Goal: Answer question/provide support

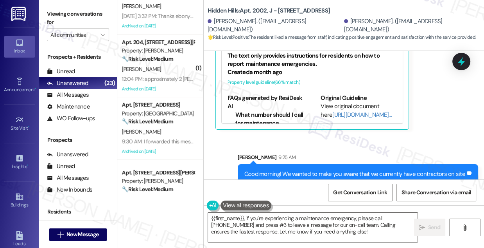
scroll to position [3, 0]
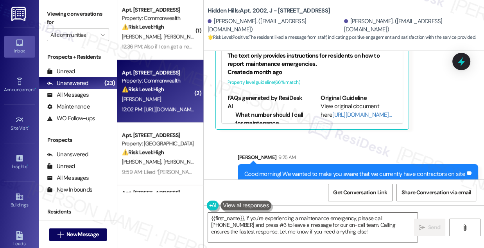
click at [167, 112] on div "12:02 PM: [URL][DOMAIN_NAME] 12:02 PM: [URL][DOMAIN_NAME]" at bounding box center [158, 109] width 73 height 7
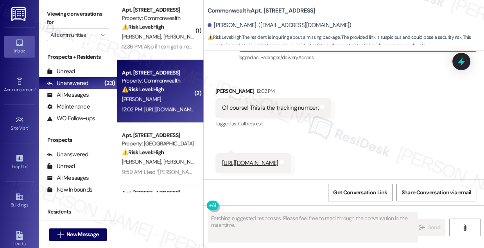
scroll to position [3422, 0]
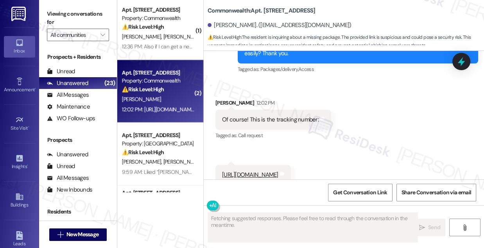
click at [265, 124] on div "Of course! This is the tracking number:" at bounding box center [270, 119] width 97 height 8
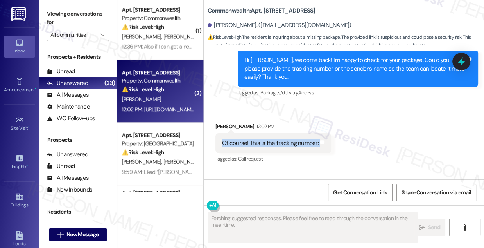
scroll to position [3387, 0]
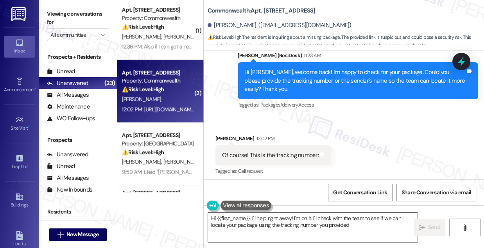
click at [295, 86] on div "Hi Emilio, welcome back! I'm happy to check for your package. Could you please …" at bounding box center [355, 80] width 221 height 25
type textarea "Hi {{first_name}}, I'll help right away! I'm on it. I'll check with the team to…"
click at [295, 86] on div "Hi Emilio, welcome back! I'm happy to check for your package. Could you please …" at bounding box center [355, 80] width 221 height 25
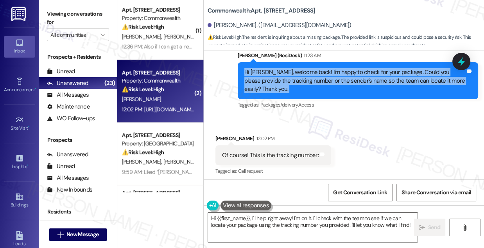
click at [295, 86] on div "Hi Emilio, welcome back! I'm happy to check for your package. Could you please …" at bounding box center [355, 80] width 221 height 25
click at [308, 93] on div "Hi Emilio, welcome back! I'm happy to check for your package. Could you please …" at bounding box center [355, 80] width 221 height 25
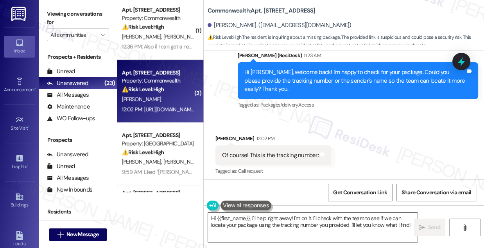
click at [323, 83] on div "Hi Emilio, welcome back! I'm happy to check for your package. Could you please …" at bounding box center [355, 80] width 221 height 25
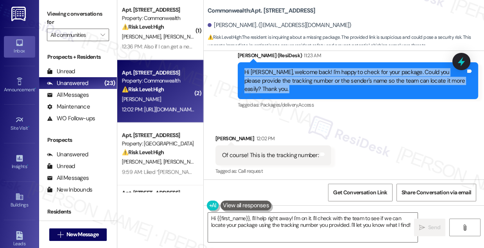
click at [323, 83] on div "Hi Emilio, welcome back! I'm happy to check for your package. Could you please …" at bounding box center [355, 80] width 221 height 25
click at [294, 91] on div "Hi Emilio, welcome back! I'm happy to check for your package. Could you please …" at bounding box center [355, 80] width 221 height 25
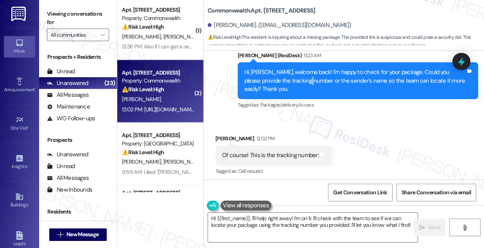
click at [294, 91] on div "Hi Emilio, welcome back! I'm happy to check for your package. Could you please …" at bounding box center [355, 80] width 221 height 25
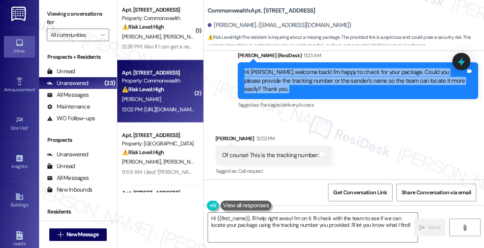
click at [294, 91] on div "Hi Emilio, welcome back! I'm happy to check for your package. Could you please …" at bounding box center [355, 80] width 221 height 25
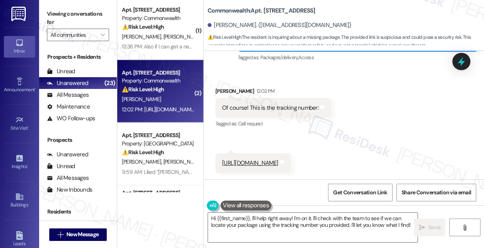
scroll to position [3493, 0]
click at [361, 89] on div "Received via SMS Emilio Hurtado 12:02 PM Of course! This is the tracking number…" at bounding box center [344, 124] width 281 height 110
click at [464, 64] on icon at bounding box center [461, 61] width 13 height 13
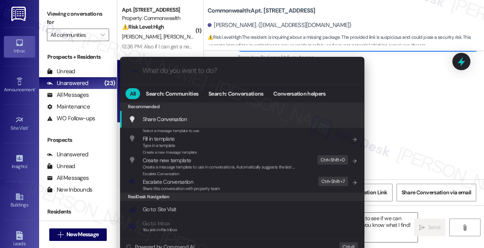
click at [413, 70] on div ".cls-1{fill:#0a055f;}.cls-2{fill:#0cc4c4;} resideskLogoBlueOrange All Search: C…" at bounding box center [242, 124] width 484 height 248
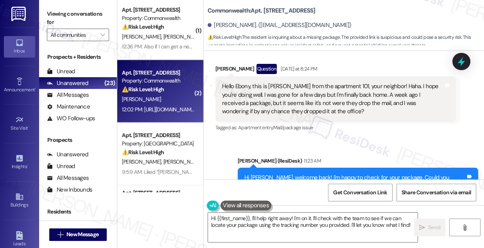
scroll to position [3280, 0]
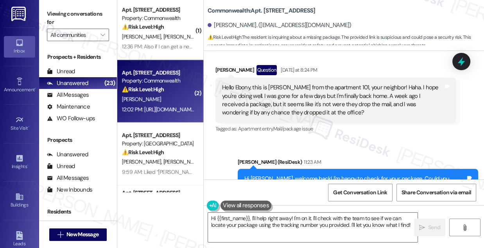
click at [286, 96] on div "Hello Ebony, this is Emilio from the apartment 101, your neighbor! Haha. I hope…" at bounding box center [332, 100] width 221 height 34
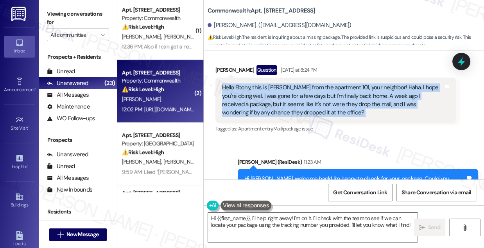
click at [286, 96] on div "Hello Ebony, this is Emilio from the apartment 101, your neighbor! Haha. I hope…" at bounding box center [332, 100] width 221 height 34
click at [317, 112] on div "Hello Ebony, this is Emilio from the apartment 101, your neighbor! Haha. I hope…" at bounding box center [332, 100] width 221 height 34
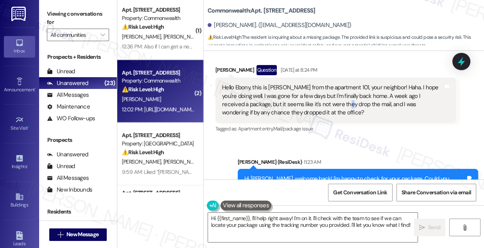
click at [317, 112] on div "Hello Ebony, this is Emilio from the apartment 101, your neighbor! Haha. I hope…" at bounding box center [332, 100] width 221 height 34
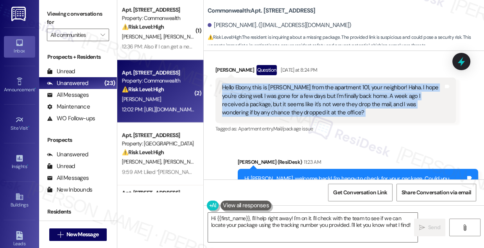
click at [317, 112] on div "Hello Ebony, this is Emilio from the apartment 101, your neighbor! Haha. I hope…" at bounding box center [332, 100] width 221 height 34
click at [351, 111] on div "Hello Ebony, this is Emilio from the apartment 101, your neighbor! Haha. I hope…" at bounding box center [332, 100] width 221 height 34
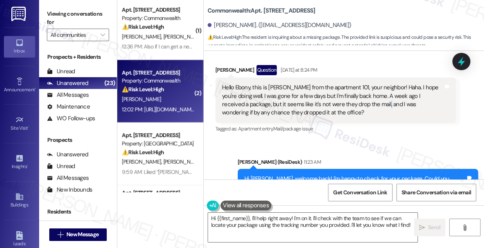
click at [351, 111] on div "Hello Ebony, this is Emilio from the apartment 101, your neighbor! Haha. I hope…" at bounding box center [332, 100] width 221 height 34
click at [370, 77] on div "Emilio Hurtado Question Yesterday at 8:24 PM" at bounding box center [336, 71] width 241 height 13
click at [338, 117] on div "Hello Ebony, this is Emilio from the apartment 101, your neighbor! Haha. I hope…" at bounding box center [332, 100] width 221 height 34
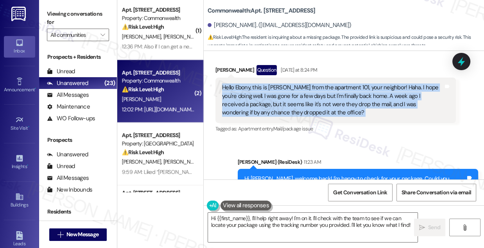
click at [338, 117] on div "Hello Ebony, this is Emilio from the apartment 101, your neighbor! Haha. I hope…" at bounding box center [332, 100] width 221 height 34
copy div "Hello Ebony, this is Emilio from the apartment 101, your neighbor! Haha. I hope…"
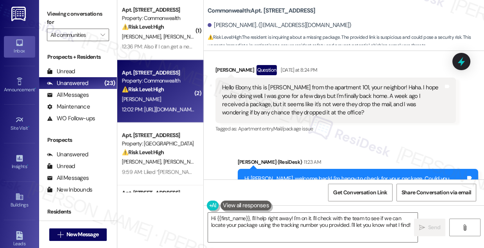
click at [94, 6] on div "Viewing conversations for All communities " at bounding box center [78, 24] width 78 height 49
click at [345, 77] on div "Emilio Hurtado Question Yesterday at 8:24 PM" at bounding box center [336, 71] width 241 height 13
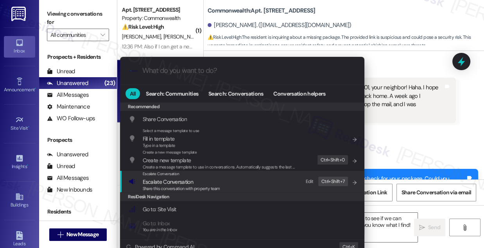
click at [215, 185] on span "Share this conversation with property team" at bounding box center [181, 187] width 77 height 5
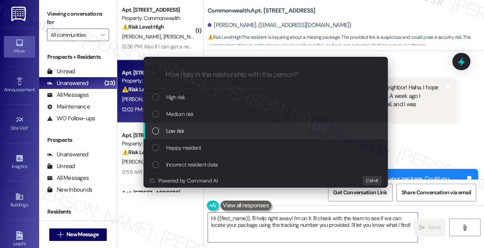
click at [198, 129] on div "Low risk" at bounding box center [266, 130] width 229 height 9
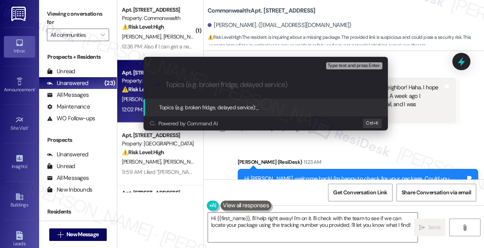
paste input "Missing Package – Possible Delivery to Office"
drag, startPoint x: 220, startPoint y: 84, endPoint x: 308, endPoint y: 84, distance: 88.0
click at [308, 84] on input "Missing Package – Possible Delivery to Office" at bounding box center [269, 85] width 206 height 8
type input "Missing Package - Tracking number provided"
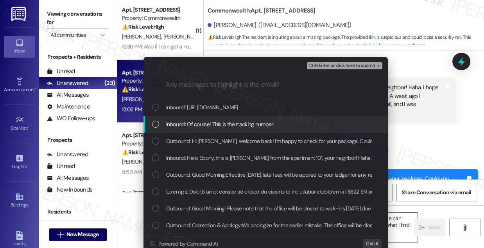
click at [257, 129] on div "Inbound: Of course! This is the tracking number:" at bounding box center [266, 124] width 245 height 17
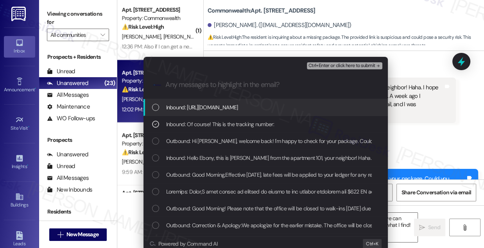
click at [262, 121] on span "Inbound: Of course! This is the tracking number:" at bounding box center [220, 124] width 108 height 9
click at [238, 109] on span "Inbound: https://www.rhodeskin.com/_t/c/v3/AAAfT2eh11YTYiL87h8m-Hi7OAob7GUOKDau…" at bounding box center [202, 107] width 72 height 9
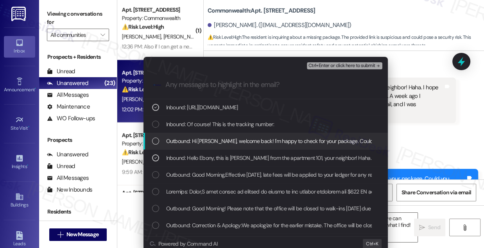
click at [333, 68] on button "Ctrl+Enter or click here to submit" at bounding box center [345, 65] width 76 height 7
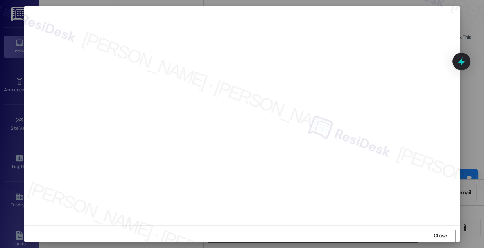
scroll to position [8, 0]
click at [439, 233] on span "Close" at bounding box center [441, 231] width 14 height 8
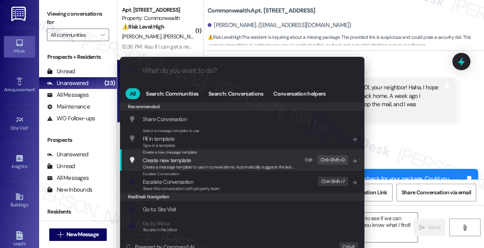
click at [202, 183] on span "Escalate Conversation" at bounding box center [181, 181] width 77 height 9
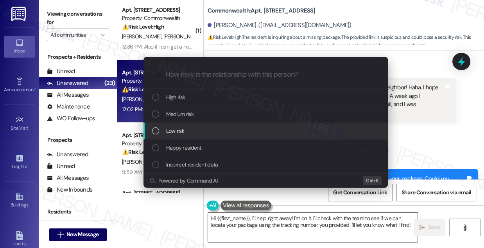
click at [190, 133] on div "Low risk" at bounding box center [266, 130] width 229 height 9
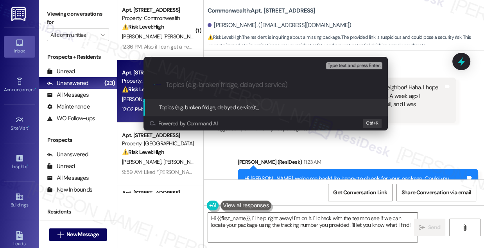
paste input "Missing Package - Tracking number provided"
click at [253, 83] on input "Missing Package - Tracking number provided" at bounding box center [269, 85] width 206 height 8
click at [246, 85] on input "Missing Package - Tracking number provided" at bounding box center [269, 85] width 206 height 8
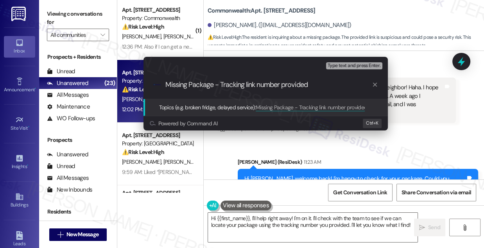
click at [272, 86] on input "Missing Package - Tracking link number provided" at bounding box center [269, 85] width 206 height 8
click at [272, 86] on input "Missing Package - Tracking link numaber provided" at bounding box center [269, 85] width 206 height 8
click at [271, 85] on input "Missing Package - Tracking link numaber provided" at bounding box center [269, 85] width 206 height 8
click at [273, 83] on input "Missing Package - Tracking link numaber provided" at bounding box center [269, 85] width 206 height 8
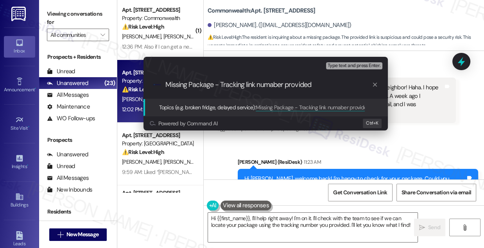
click at [273, 83] on input "Missing Package - Tracking link numaber provided" at bounding box center [269, 85] width 206 height 8
type input "Missing Package - Tracking link address provided"
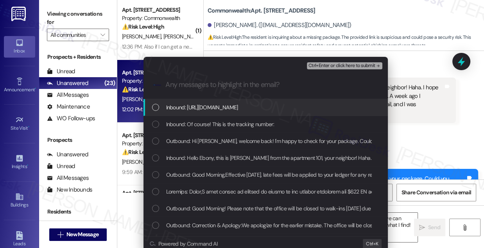
click at [238, 106] on span "Inbound: https://www.rhodeskin.com/_t/c/v3/AAAfT2eh11YTYiL87h8m-Hi7OAob7GUOKDau…" at bounding box center [202, 107] width 72 height 9
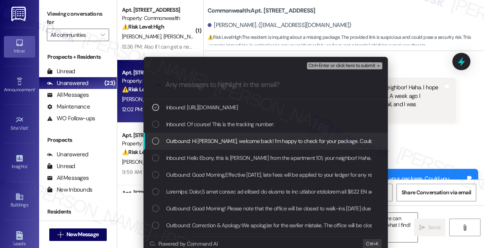
click at [239, 139] on span "Outbound: Hi Emilio, welcome back! I'm happy to check for your package. Could y…" at bounding box center [396, 141] width 461 height 9
click at [245, 141] on span "Outbound: Hi Emilio, welcome back! I'm happy to check for your package. Could y…" at bounding box center [396, 141] width 461 height 9
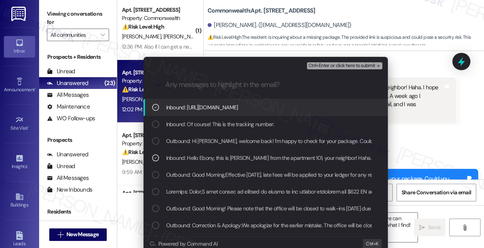
click at [322, 67] on span "Ctrl+Enter or click here to submit" at bounding box center [342, 65] width 67 height 5
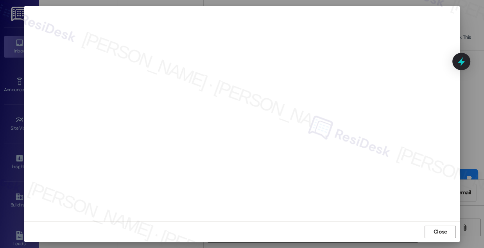
drag, startPoint x: 430, startPoint y: 229, endPoint x: 418, endPoint y: 214, distance: 20.0
click at [431, 229] on button "Close" at bounding box center [440, 231] width 31 height 13
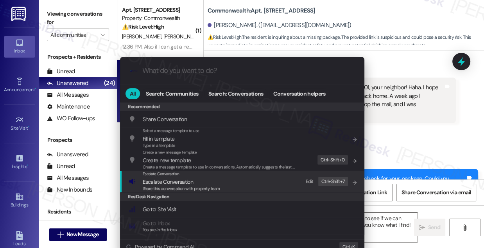
click at [240, 184] on div "Escalate Conversation Escalate Conversation Share this conversation with proper…" at bounding box center [243, 181] width 229 height 21
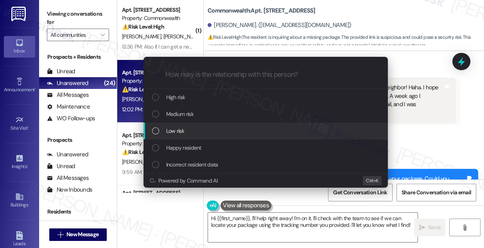
click at [186, 129] on div "Low risk" at bounding box center [266, 130] width 229 height 9
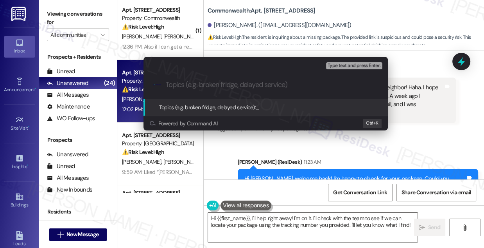
paste input "Missing Package - Tracking link address provided"
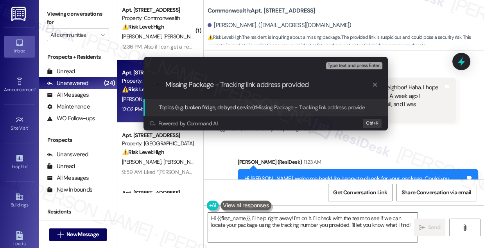
click at [253, 85] on input "Missing Package - Tracking link address provided" at bounding box center [269, 85] width 206 height 8
click at [278, 87] on input "Missing Package - Tracking number address provided" at bounding box center [269, 85] width 206 height 8
click at [301, 83] on input "Missing Package - Tracking number provided" at bounding box center [269, 85] width 206 height 8
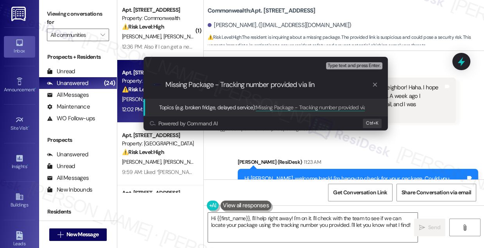
type input "Missing Package - Tracking number provided via link"
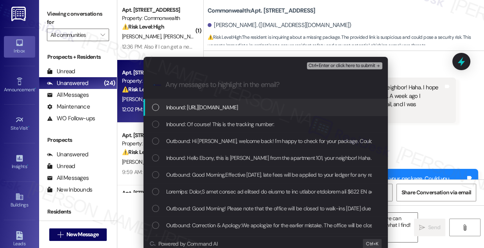
click at [237, 107] on span "Inbound: https://www.rhodeskin.com/_t/c/v3/AAAfT2eh11YTYiL87h8m-Hi7OAob7GUOKDau…" at bounding box center [202, 107] width 72 height 9
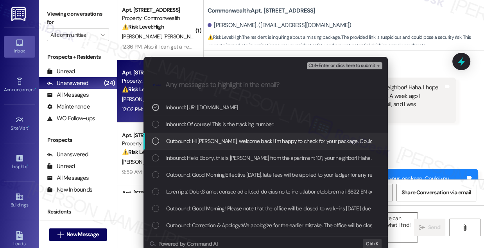
click at [236, 139] on span "Outbound: Hi Emilio, welcome back! I'm happy to check for your package. Could y…" at bounding box center [396, 141] width 461 height 9
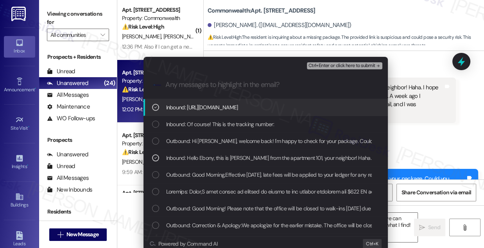
click at [334, 67] on span "Ctrl+Enter or click here to submit" at bounding box center [342, 65] width 67 height 5
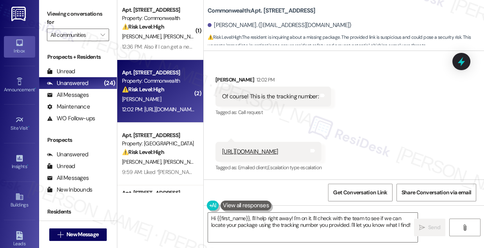
scroll to position [3505, 0]
click at [362, 224] on textarea "Hi {{first_name}}, I'll help right away! I'm on it. I'll check with the team to…" at bounding box center [313, 226] width 210 height 29
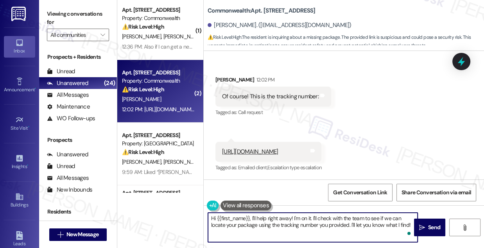
click at [362, 224] on textarea "Hi {{first_name}}, I'll help right away! I'm on it. I'll check with the team to…" at bounding box center [313, 226] width 210 height 29
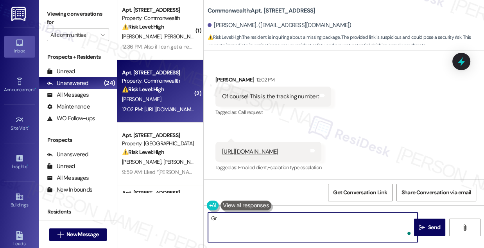
type textarea "G"
click at [292, 217] on textarea "Thanks for providing the link! I've notified the team. I hope you'll be able to" at bounding box center [313, 226] width 210 height 29
drag, startPoint x: 387, startPoint y: 219, endPoint x: 327, endPoint y: 220, distance: 60.3
click at [327, 220] on textarea "Thanks for providing the link! I've notified the team. I hope you'll be able to" at bounding box center [313, 226] width 210 height 29
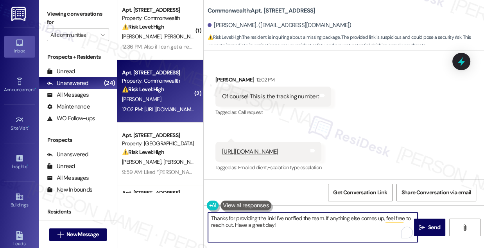
click at [322, 217] on textarea "Thanks for providing the link! I've notified the team. If anything else comes u…" at bounding box center [313, 226] width 210 height 29
click at [319, 223] on textarea "Thanks for providing the link! I've notified the team. If anything else comes u…" at bounding box center [313, 226] width 210 height 29
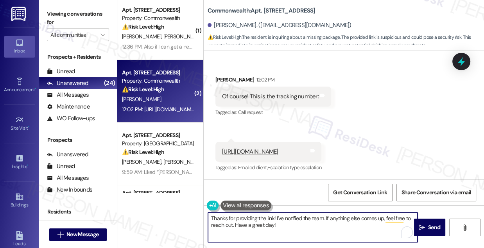
click at [319, 223] on textarea "Thanks for providing the link! I've notified the team. If anything else comes u…" at bounding box center [313, 226] width 210 height 29
click at [317, 224] on textarea "Thanks for providing the link! I've notified the team. If anything else comes u…" at bounding box center [313, 226] width 210 height 29
type textarea "Thanks for providing the link! I've notified the team. If anything else comes u…"
click at [412, 227] on span at bounding box center [407, 232] width 11 height 12
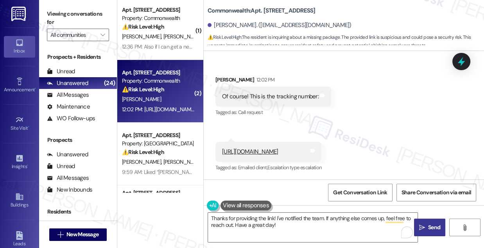
click at [419, 225] on icon "" at bounding box center [422, 227] width 6 height 6
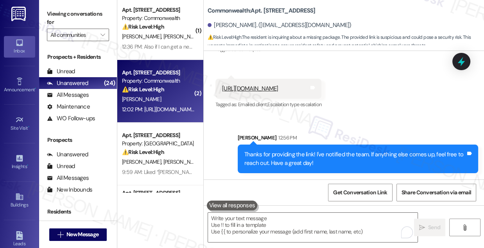
scroll to position [3568, 0]
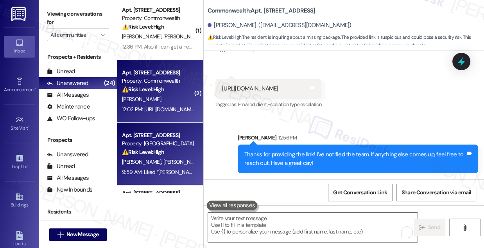
click at [155, 149] on strong "⚠️ Risk Level: High" at bounding box center [143, 151] width 42 height 7
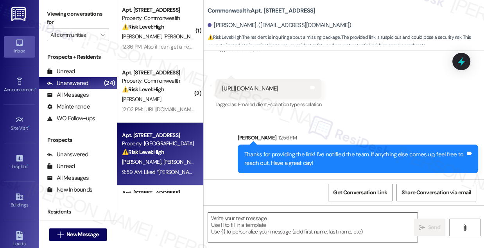
type textarea "Fetching suggested responses. Please feel free to read through the conversation…"
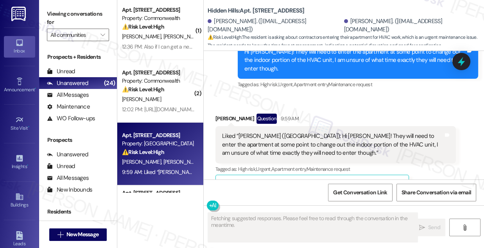
click at [260, 132] on div "Liked “[PERSON_NAME] ([GEOGRAPHIC_DATA]): Hi [PERSON_NAME]! They will need to e…" at bounding box center [332, 144] width 221 height 25
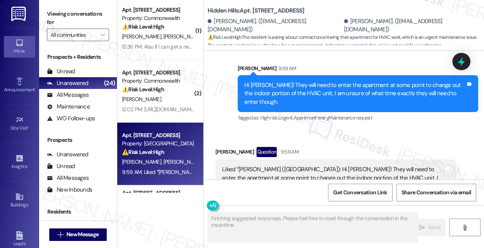
scroll to position [7457, 0]
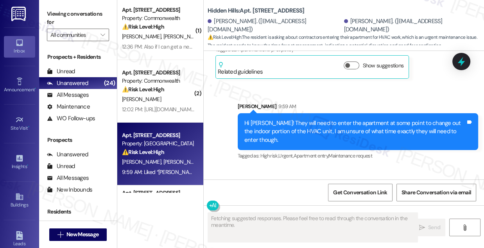
click at [266, 122] on div "Hi [PERSON_NAME]! They will need to enter the apartment at some point to change…" at bounding box center [355, 131] width 221 height 25
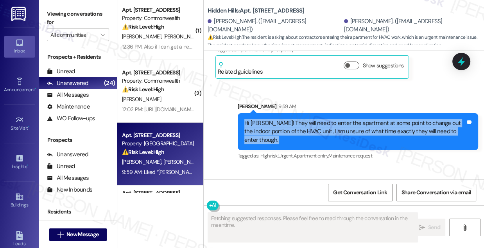
click at [266, 122] on div "Hi [PERSON_NAME]! They will need to enter the apartment at some point to change…" at bounding box center [355, 131] width 221 height 25
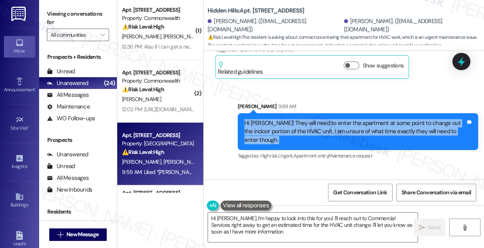
type textarea "Hi Jordan, I'm happy to look into this for you! I'll reach out to Commercial Se…"
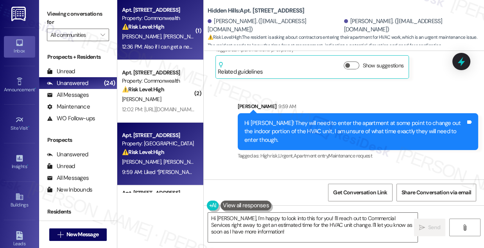
click at [167, 32] on div "M. Brooker S. Brooker" at bounding box center [158, 37] width 74 height 10
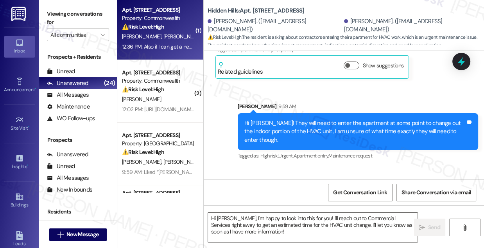
type textarea "Fetching suggested responses. Please feel free to read through the conversation…"
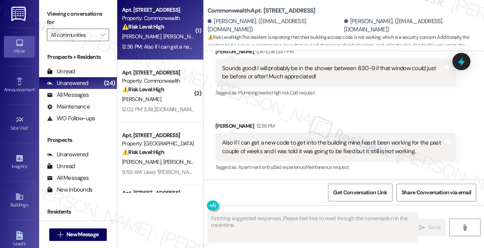
scroll to position [6819, 0]
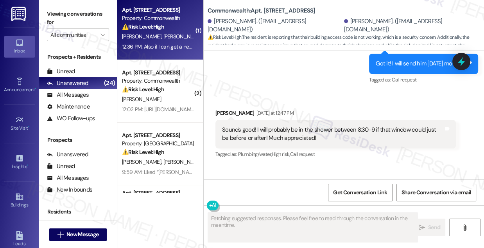
click at [268, 137] on div "Sounds good! I will probably be in the shower between 8:30-9 if that window cou…" at bounding box center [332, 134] width 221 height 17
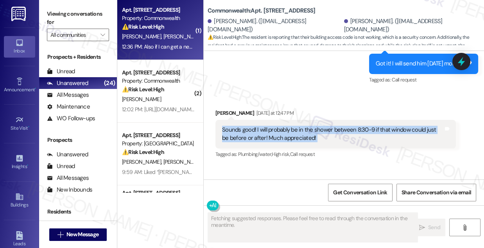
click at [268, 137] on div "Sounds good! I will probably be in the shower between 8:30-9 if that window cou…" at bounding box center [332, 134] width 221 height 17
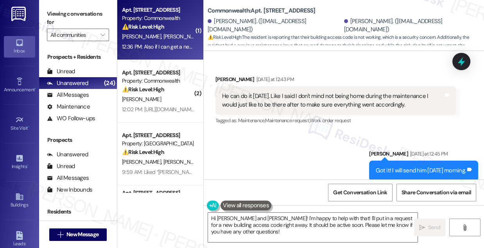
scroll to position [6890, 0]
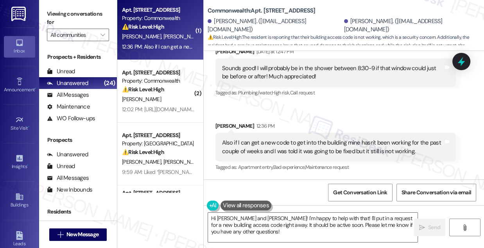
click at [263, 148] on div "Also if I can get a new code to get into the building mine hasn't been working …" at bounding box center [332, 147] width 221 height 17
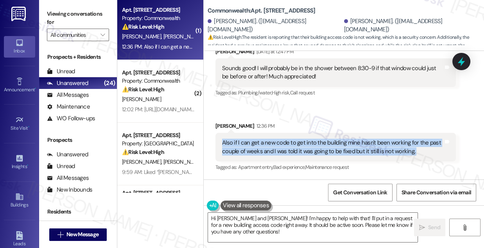
click at [263, 148] on div "Also if I can get a new code to get into the building mine hasn't been working …" at bounding box center [332, 147] width 221 height 17
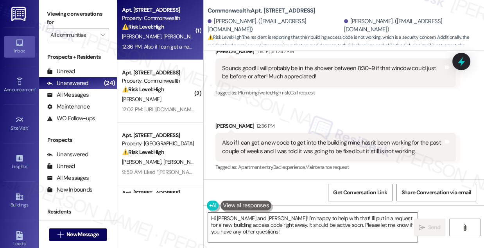
click at [366, 117] on div "Received via SMS Maxine Brooker 12:36 PM Also if I can get a new code to get in…" at bounding box center [336, 147] width 252 height 63
click at [329, 147] on div "Also if I can get a new code to get into the building mine hasn't been working …" at bounding box center [332, 147] width 221 height 17
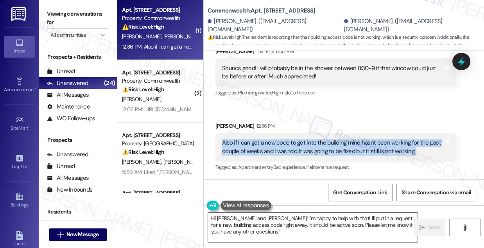
click at [329, 147] on div "Also if I can get a new code to get into the building mine hasn't been working …" at bounding box center [332, 147] width 221 height 17
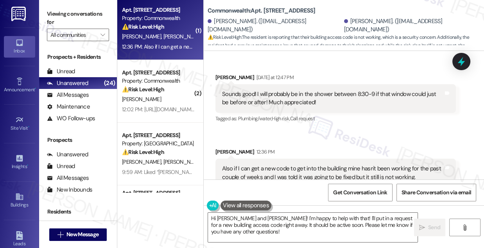
click at [301, 107] on div "Sounds good! I will probably be in the shower between 8:30-9 if that window cou…" at bounding box center [332, 98] width 221 height 17
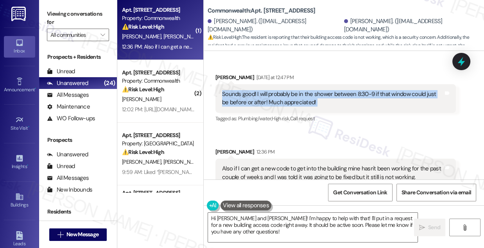
click at [301, 107] on div "Sounds good! I will probably be in the shower between 8:30-9 if that window cou…" at bounding box center [332, 98] width 221 height 17
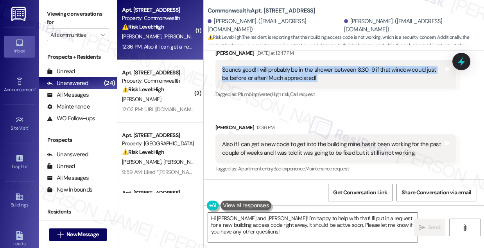
scroll to position [6890, 0]
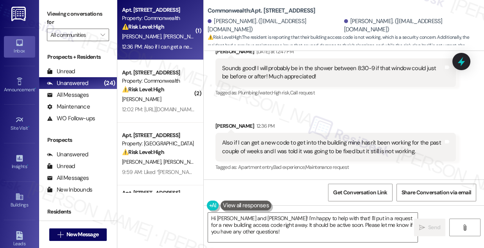
click at [260, 147] on div "Also if I can get a new code to get into the building mine hasn't been working …" at bounding box center [332, 147] width 221 height 17
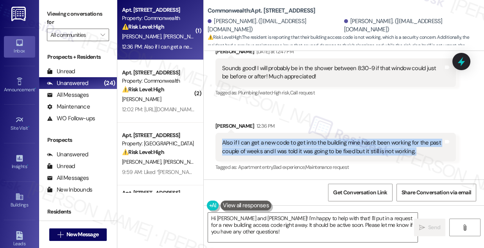
click at [260, 147] on div "Also if I can get a new code to get into the building mine hasn't been working …" at bounding box center [332, 147] width 221 height 17
click at [342, 154] on div "Also if I can get a new code to get into the building mine hasn't been working …" at bounding box center [332, 147] width 221 height 17
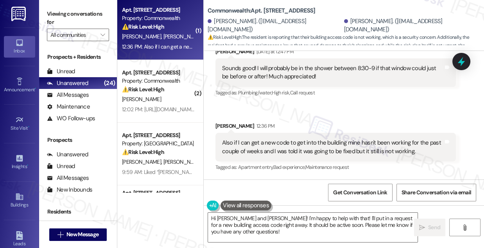
click at [379, 119] on div "Received via SMS Maxine Brooker 12:36 PM Also if I can get a new code to get in…" at bounding box center [336, 147] width 252 height 63
click at [339, 146] on div "Also if I can get a new code to get into the building mine hasn't been working …" at bounding box center [332, 147] width 221 height 17
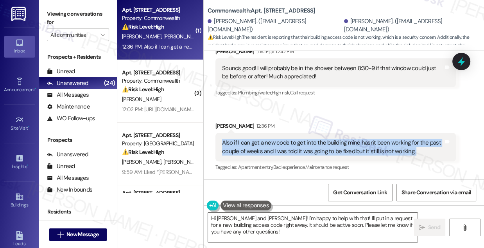
click at [339, 146] on div "Also if I can get a new code to get into the building mine hasn't been working …" at bounding box center [332, 147] width 221 height 17
copy div "Also if I can get a new code to get into the building mine hasn't been working …"
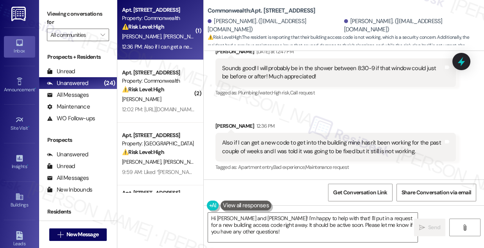
click at [93, 5] on div "Viewing conversations for All communities " at bounding box center [78, 24] width 78 height 49
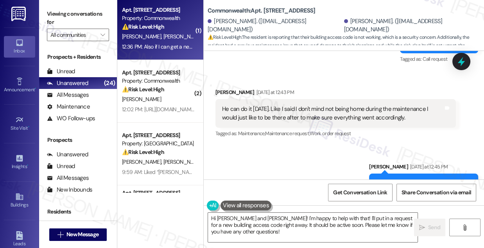
scroll to position [6677, 0]
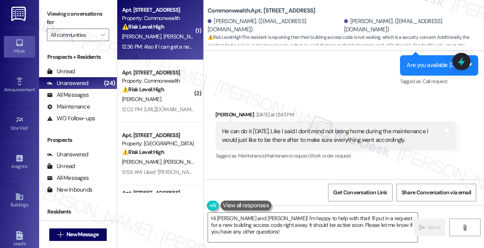
click at [91, 13] on label "Viewing conversations for" at bounding box center [78, 18] width 62 height 21
click at [334, 137] on div "He can do it tomorrow. Like I said I don't mind not being home during the maint…" at bounding box center [336, 135] width 241 height 29
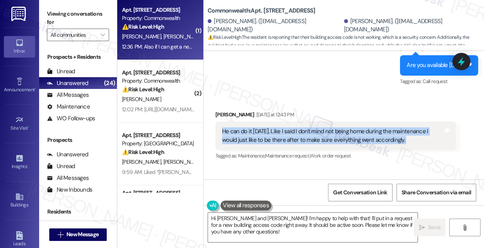
click at [334, 137] on div "He can do it tomorrow. Like I said I don't mind not being home during the maint…" at bounding box center [336, 135] width 241 height 29
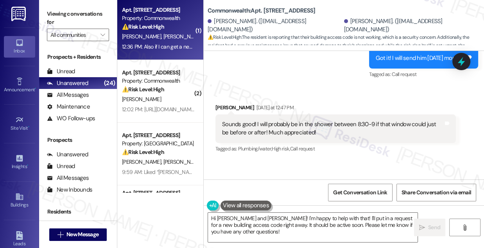
scroll to position [6890, 0]
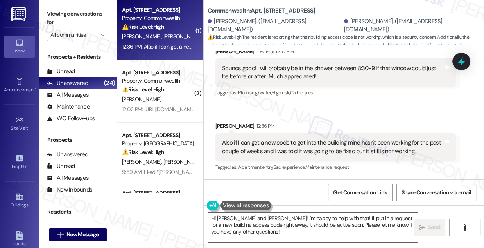
click at [287, 149] on div "Also if I can get a new code to get into the building mine hasn't been working …" at bounding box center [332, 147] width 221 height 17
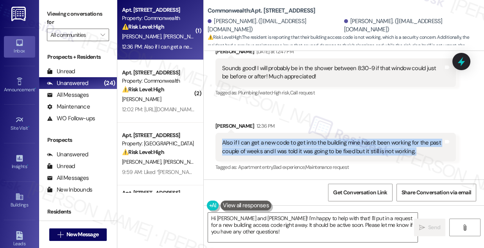
click at [287, 149] on div "Also if I can get a new code to get into the building mine hasn't been working …" at bounding box center [332, 147] width 221 height 17
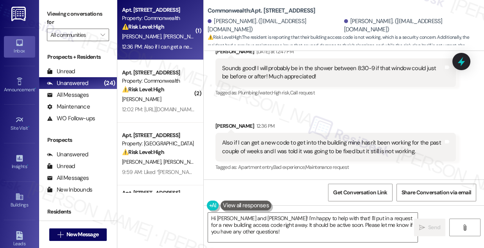
click at [94, 12] on label "Viewing conversations for" at bounding box center [78, 18] width 62 height 21
click at [274, 151] on div "Also if I can get a new code to get into the building mine hasn't been working …" at bounding box center [332, 147] width 221 height 17
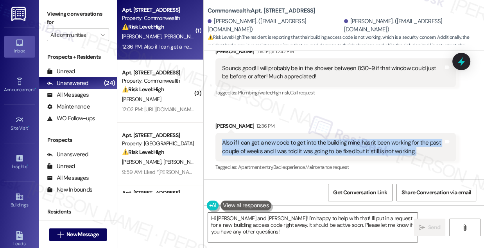
click at [274, 151] on div "Also if I can get a new code to get into the building mine hasn't been working …" at bounding box center [332, 147] width 221 height 17
copy div "Also if I can get a new code to get into the building mine hasn't been working …"
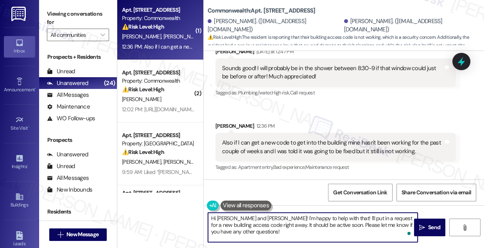
drag, startPoint x: 322, startPoint y: 224, endPoint x: 266, endPoint y: 223, distance: 56.4
click at [266, 223] on textarea "Hi Sandra and Maxine! I'm happy to help with that! I'll put in a request for a …" at bounding box center [313, 226] width 210 height 29
drag, startPoint x: 245, startPoint y: 218, endPoint x: 217, endPoint y: 218, distance: 27.8
click at [217, 218] on textarea "Hi Sandra and Maxine! I'm happy to help with that! I'll put in a request for a …" at bounding box center [313, 226] width 210 height 29
drag, startPoint x: 301, startPoint y: 219, endPoint x: 323, endPoint y: 215, distance: 22.6
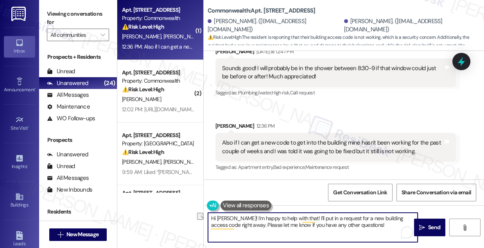
click at [323, 215] on textarea "Hi Maxine! I'm happy to help with that! I'll put in a request for a new buildin…" at bounding box center [313, 226] width 210 height 29
drag, startPoint x: 303, startPoint y: 220, endPoint x: 316, endPoint y: 218, distance: 13.1
click at [316, 218] on textarea "Hi Maxine! I'm happy to help with that! I'll put in a request for a new buildin…" at bounding box center [313, 226] width 210 height 29
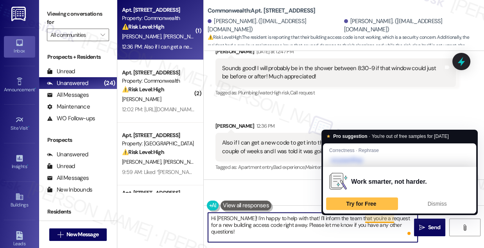
click at [370, 217] on textarea "Hi Maxine! I'm happy to help with that! I'll inform the team that you're a requ…" at bounding box center [313, 226] width 210 height 29
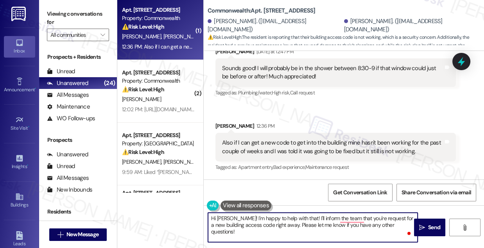
click at [383, 216] on textarea "Hi Maxine! I'm happy to help with that! I'll inform the team that you're reques…" at bounding box center [313, 226] width 210 height 29
click at [279, 223] on textarea "Hi Maxine! I'm happy to help with that! I'll inform the team that you're reques…" at bounding box center [313, 226] width 210 height 29
click at [383, 226] on textarea "Hi Maxine! I'm happy to help with that! I'll inform the team that you're reques…" at bounding box center [313, 226] width 210 height 29
click at [283, 225] on textarea "Hi Maxine! I'm happy to help with that! I'll inform the team that you're reques…" at bounding box center [313, 226] width 210 height 29
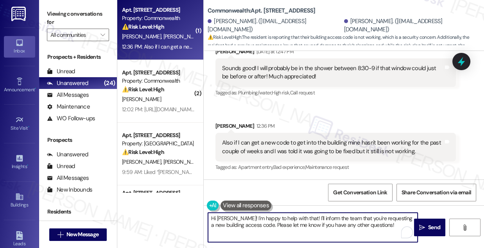
click at [283, 225] on textarea "Hi Maxine! I'm happy to help with that! I'll inform the team that you're reques…" at bounding box center [313, 226] width 210 height 29
click at [372, 225] on textarea "Hi Maxine! I'm happy to help with that! I'll inform the team that you're reques…" at bounding box center [313, 226] width 210 height 29
click at [383, 224] on textarea "Hi Maxine! I'm happy to help with that! I'll inform the team that you're reques…" at bounding box center [313, 226] width 210 height 29
click at [295, 222] on textarea "Hi Maxine! I'm happy to help with that! I'll inform the team that you're reques…" at bounding box center [313, 226] width 210 height 29
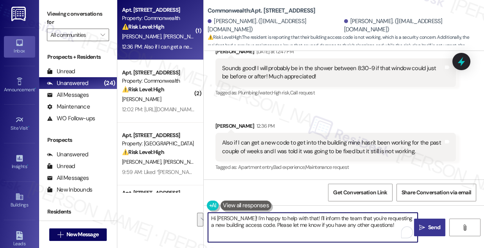
type textarea "Hi Maxine! I'm happy to help with that! I'll inform the team that you're reques…"
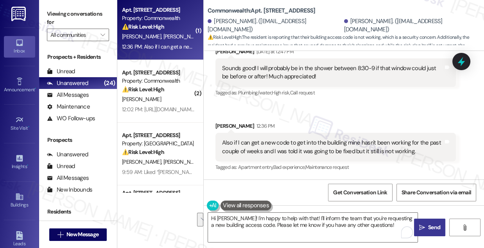
click at [430, 222] on button " Send" at bounding box center [429, 227] width 31 height 18
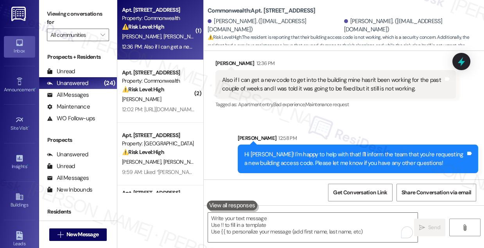
scroll to position [6953, 0]
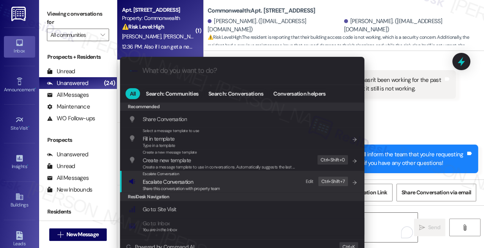
click at [213, 187] on span "Share this conversation with property team" at bounding box center [181, 187] width 77 height 5
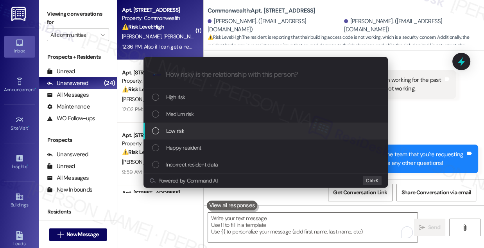
click at [181, 132] on span "Low risk" at bounding box center [175, 130] width 18 height 9
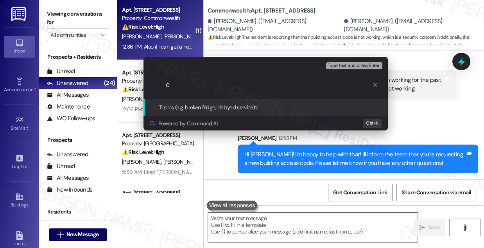
type input "Request for new building access code"
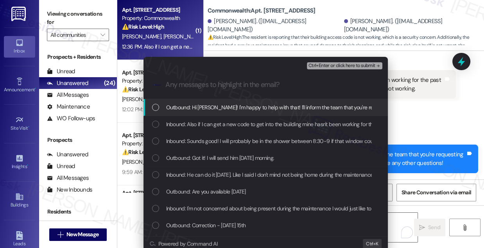
click at [184, 130] on div "Inbound: Also if I can get a new code to get into the building mine hasn't been…" at bounding box center [266, 124] width 245 height 17
click at [333, 67] on span "Ctrl+Enter or click here to submit" at bounding box center [342, 65] width 67 height 5
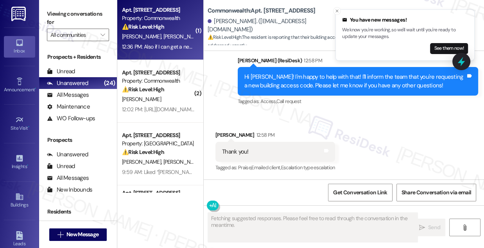
scroll to position [7031, 0]
click at [253, 72] on div "Hi Maxine! I'm happy to help with that! I'll inform the team that you're reques…" at bounding box center [358, 81] width 241 height 29
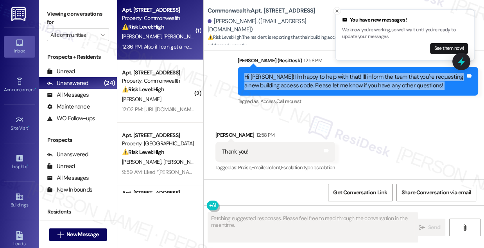
click at [253, 72] on div "Hi Maxine! I'm happy to help with that! I'll inform the team that you're reques…" at bounding box center [358, 81] width 241 height 29
click at [299, 85] on div "Hi Maxine! I'm happy to help with that! I'll inform the team that you're reques…" at bounding box center [355, 81] width 221 height 17
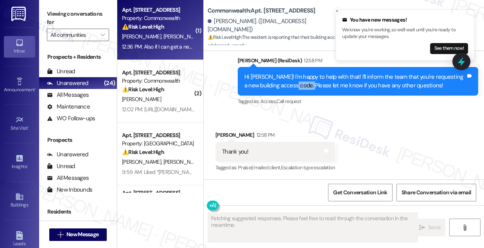
click at [299, 85] on div "Hi Maxine! I'm happy to help with that! I'll inform the team that you're reques…" at bounding box center [355, 81] width 221 height 17
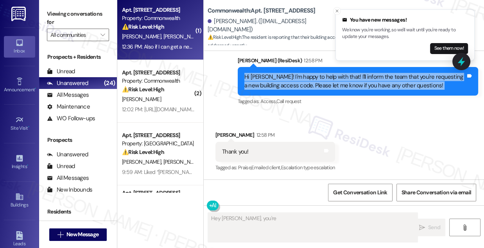
click at [299, 85] on div "Hi Maxine! I'm happy to help with that! I'll inform the team that you're reques…" at bounding box center [355, 81] width 221 height 17
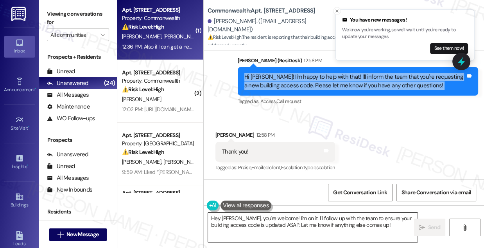
click at [286, 220] on textarea "Hey Maxine, you're welcome! I'm on it. I'll follow up with the team to ensure y…" at bounding box center [313, 226] width 210 height 29
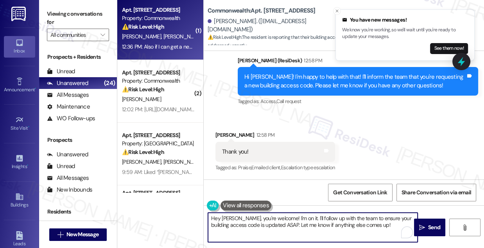
click at [286, 220] on textarea "Hey Maxine, you're welcome! I'm on it. I'll follow up with the team to ensure y…" at bounding box center [313, 226] width 210 height 29
click at [295, 217] on textarea "Hey Maxine, you're welcome! I'm on it. I'll follow up with the team to ensure y…" at bounding box center [313, 226] width 210 height 29
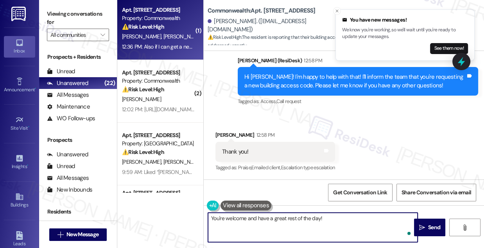
type textarea "You're welcome and have a great rest of the day!"
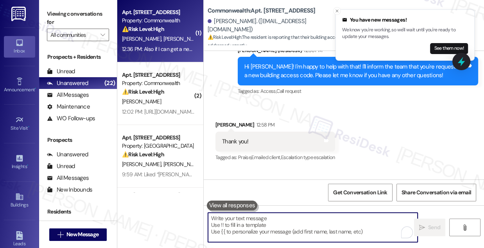
scroll to position [0, 0]
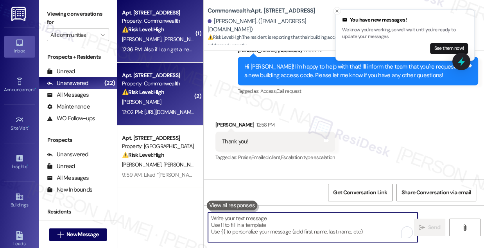
click at [178, 111] on div "12:02 PM: https://www.rhodeskin.com/_t/c/v3/AAAfT2eh11YTYiL87h8m-Hi7OAob7GUOKDa…" at bounding box center [158, 111] width 73 height 7
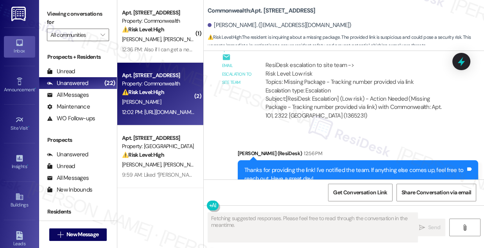
scroll to position [3684, 0]
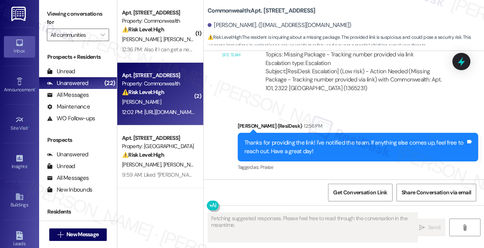
click at [310, 146] on div "Thanks for providing the link! I've notified the team. If anything else comes u…" at bounding box center [355, 147] width 221 height 17
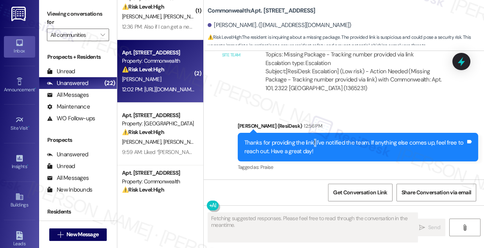
scroll to position [35, 0]
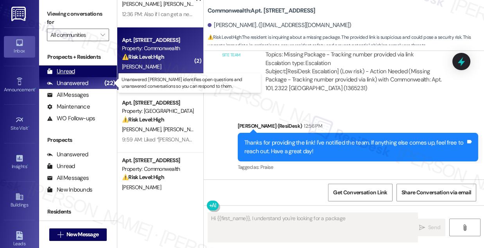
click at [70, 70] on div "Unread" at bounding box center [61, 71] width 28 height 8
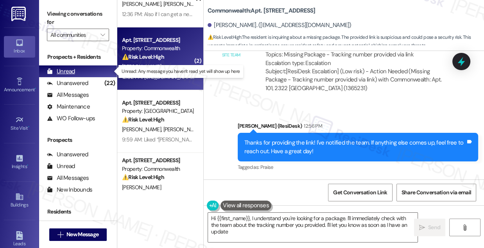
type textarea "Hi {{first_name}}, I understand you're looking for a package. I'll immediately …"
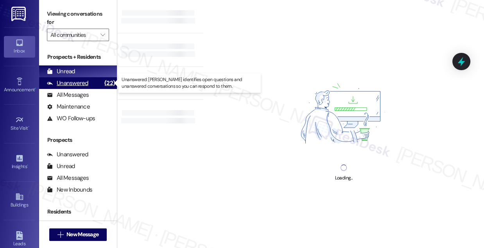
click at [79, 80] on div "Unanswered" at bounding box center [67, 83] width 41 height 8
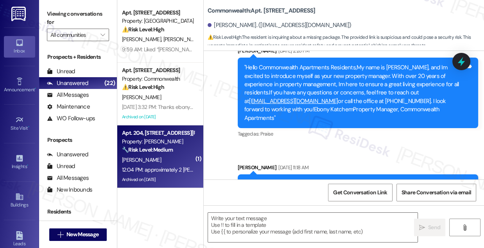
type textarea "Fetching suggested responses. Please feel free to read through the conversation…"
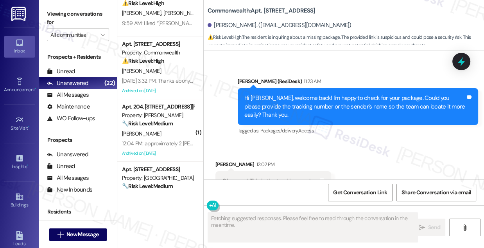
scroll to position [3505, 0]
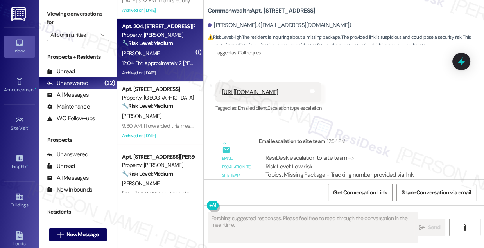
click at [175, 70] on div "Archived on [DATE]" at bounding box center [158, 73] width 74 height 10
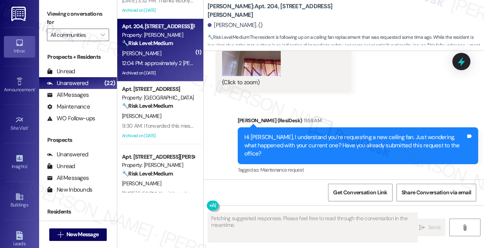
click at [281, 224] on div "approximately 2 summers ago Marcos determined that it depreciated to point that…" at bounding box center [332, 245] width 221 height 42
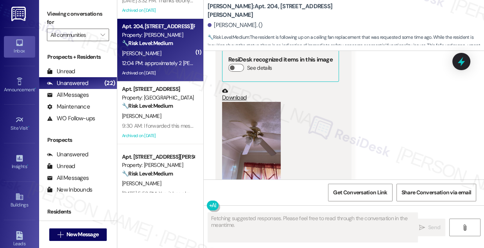
scroll to position [42159, 0]
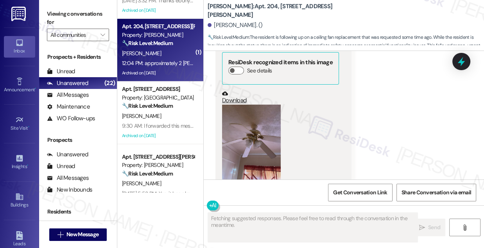
click at [288, 240] on div "Hi [PERSON_NAME], I understand you’re requesting a new ceiling fan. Just wonder…" at bounding box center [355, 252] width 221 height 25
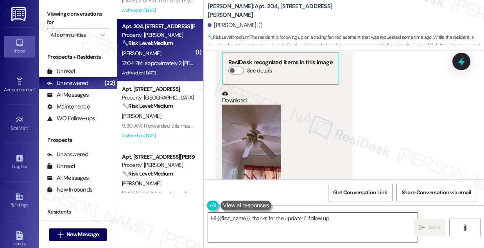
click at [288, 240] on div "Hi [PERSON_NAME], I understand you’re requesting a new ceiling fan. Just wonder…" at bounding box center [355, 252] width 221 height 25
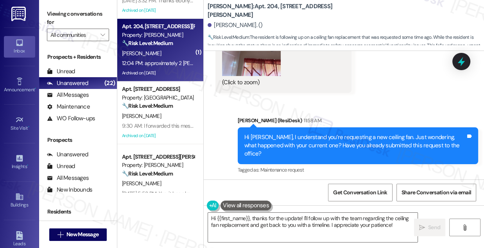
click at [324, 224] on div "approximately 2 summers ago Marcos determined that it depreciated to point that…" at bounding box center [332, 245] width 221 height 42
click at [282, 224] on div "approximately 2 summers ago Marcos determined that it depreciated to point that…" at bounding box center [332, 245] width 221 height 42
click at [265, 224] on div "approximately 2 summers ago Marcos determined that it depreciated to point that…" at bounding box center [332, 245] width 221 height 42
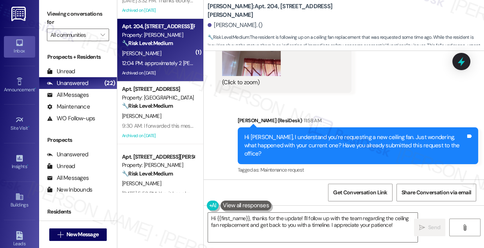
click at [265, 224] on div "approximately 2 summers ago Marcos determined that it depreciated to point that…" at bounding box center [332, 245] width 221 height 42
click at [329, 224] on div "approximately 2 summers ago Marcos determined that it depreciated to point that…" at bounding box center [332, 245] width 221 height 42
drag, startPoint x: 391, startPoint y: 154, endPoint x: 218, endPoint y: 115, distance: 178.1
click at [218, 218] on div "approximately 2 summers ago Marcos determined that it depreciated to point that…" at bounding box center [336, 245] width 241 height 54
copy div "approximately 2 summers ago Marcos determined that it depreciated to point that…"
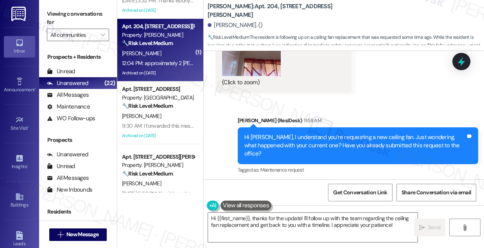
click at [88, 16] on label "Viewing conversations for" at bounding box center [78, 18] width 62 height 21
drag, startPoint x: 76, startPoint y: 16, endPoint x: 83, endPoint y: 20, distance: 8.3
click at [76, 16] on label "Viewing conversations for" at bounding box center [78, 18] width 62 height 21
click at [281, 218] on textarea "Hi {{first_name}}, thanks for the update! I'll follow up with the team regardin…" at bounding box center [313, 226] width 210 height 29
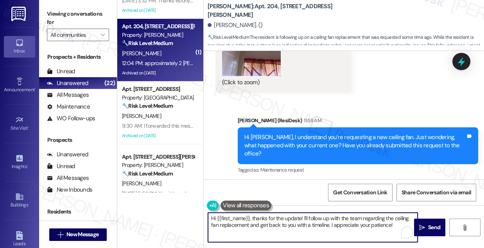
click at [328, 223] on textarea "Hi {{first_name}}, thanks for the update! I'll follow up with the team regardin…" at bounding box center [313, 226] width 210 height 29
click at [353, 218] on textarea "Hi {{first_name}}, thanks for the update! I'll follow up with the team regardin…" at bounding box center [313, 226] width 210 height 29
drag, startPoint x: 253, startPoint y: 216, endPoint x: 178, endPoint y: 211, distance: 75.7
click at [178, 211] on div "Apt. 2126, T - 2201 S Oakdale Dr Property: Hidden Hills ⚠️ Risk Level: High The…" at bounding box center [300, 124] width 367 height 248
click at [389, 225] on textarea "Got it, thanks for the update! I'll follow up with the team regarding the ceili…" at bounding box center [313, 226] width 210 height 29
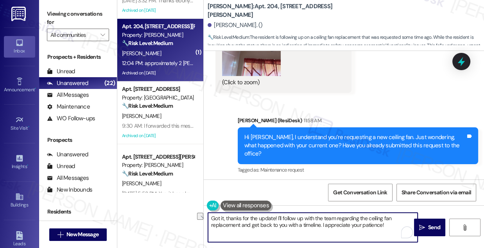
drag, startPoint x: 240, startPoint y: 226, endPoint x: 320, endPoint y: 226, distance: 80.6
click at [320, 226] on textarea "Got it, thanks for the update! I'll follow up with the team regarding the ceili…" at bounding box center [313, 226] width 210 height 29
click at [346, 223] on textarea "Got it, thanks for the update! I'll follow up with the team regarding the ceili…" at bounding box center [313, 226] width 210 height 29
click at [315, 219] on textarea "Got it, thanks for the update! I'll follow up with the team regarding the ceili…" at bounding box center [313, 226] width 210 height 29
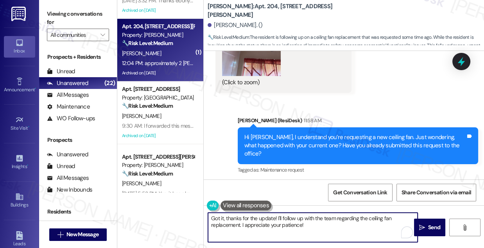
click at [315, 219] on textarea "Got it, thanks for the update! I'll follow up with the team regarding the ceili…" at bounding box center [313, 226] width 210 height 29
click at [291, 218] on div "approximately 2 summers ago Marcos determined that it depreciated to point that…" at bounding box center [336, 245] width 241 height 54
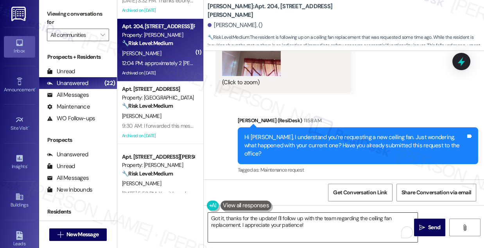
click at [343, 227] on textarea "Got it, thanks for the update! I'll follow up with the team regarding the ceili…" at bounding box center [313, 226] width 210 height 29
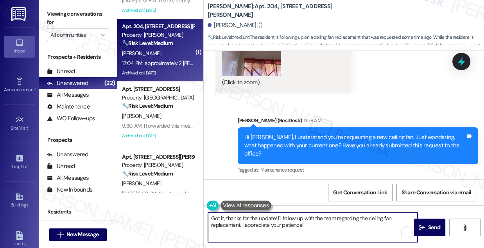
click at [343, 227] on textarea "Got it, thanks for the update! I'll follow up with the team regarding the ceili…" at bounding box center [313, 226] width 210 height 29
click at [288, 224] on div "approximately 2 summers ago Marcos determined that it depreciated to point that…" at bounding box center [332, 245] width 221 height 42
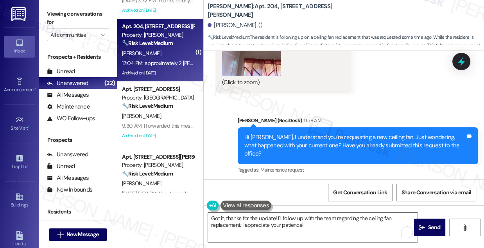
click at [288, 224] on div "approximately 2 summers ago Marcos determined that it depreciated to point that…" at bounding box center [332, 245] width 221 height 42
click at [65, 9] on label "Viewing conversations for" at bounding box center [78, 18] width 62 height 21
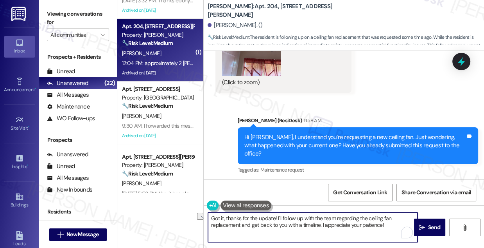
click at [315, 224] on div "approximately 2 summers ago Marcos determined that it depreciated to point that…" at bounding box center [332, 245] width 221 height 42
drag, startPoint x: 320, startPoint y: 224, endPoint x: 239, endPoint y: 225, distance: 81.4
click at [239, 225] on textarea "Got it, thanks for the update! I'll follow up with the team regarding the ceili…" at bounding box center [313, 226] width 210 height 29
type textarea "Got it, thanks for the update! I'll follow up with the team regarding the ceili…"
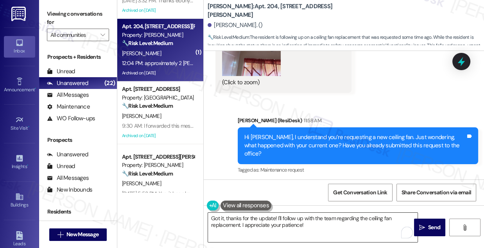
drag, startPoint x: 427, startPoint y: 224, endPoint x: 340, endPoint y: 224, distance: 86.5
click at [340, 224] on div "Got it, thanks for the update! I'll follow up with the team regarding the ceili…" at bounding box center [344, 234] width 281 height 59
click at [340, 224] on textarea "Got it, thanks for the update! I'll follow up with the team regarding the ceili…" at bounding box center [313, 226] width 210 height 29
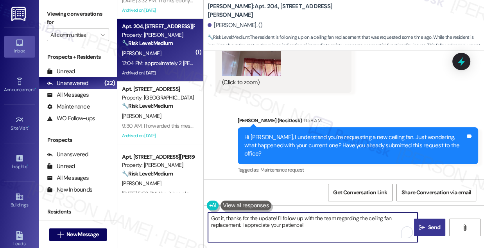
click at [434, 224] on span "Send" at bounding box center [434, 227] width 12 height 8
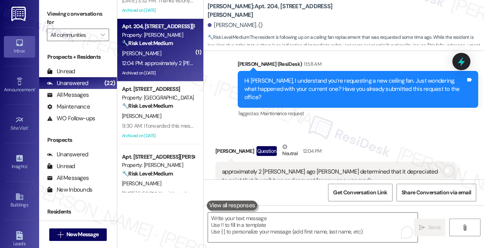
scroll to position [42328, 0]
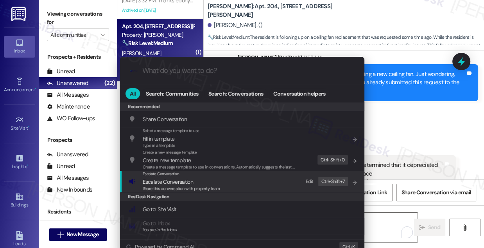
click at [234, 184] on div "Escalate Conversation Escalate Conversation Share this conversation with proper…" at bounding box center [243, 181] width 229 height 21
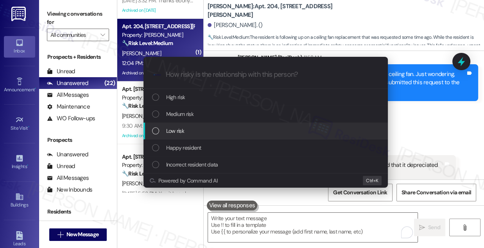
click at [201, 135] on div "Low risk" at bounding box center [266, 130] width 229 height 9
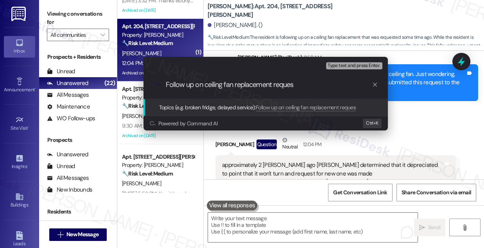
type input "Follow up on ceiling fan replacement request"
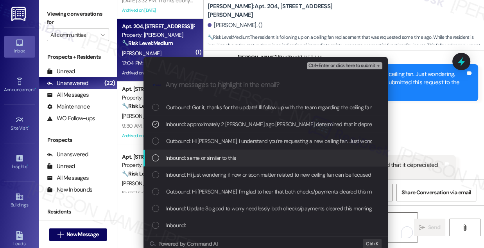
click at [218, 156] on span "Inbound: same or similar to this" at bounding box center [201, 157] width 70 height 9
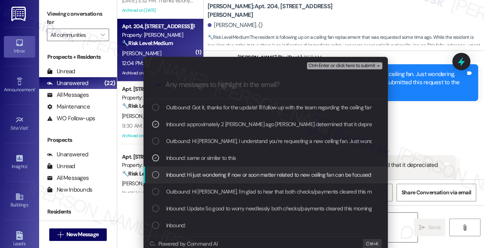
click at [215, 180] on div "Inbound: Hi just wondering if now or soon matter related to new ceiling fan can…" at bounding box center [266, 174] width 245 height 17
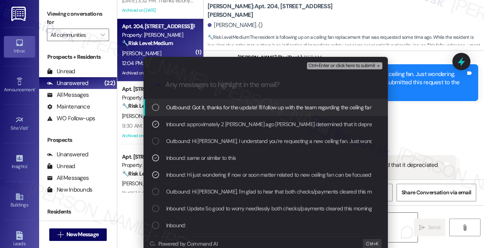
click at [321, 72] on div ".cls-1{fill:#0a055f;}.cls-2{fill:#0cc4c4;} resideskLogoBlueOrange" at bounding box center [266, 85] width 245 height 28
click at [323, 65] on span "Ctrl+Enter or click here to submit" at bounding box center [342, 65] width 67 height 5
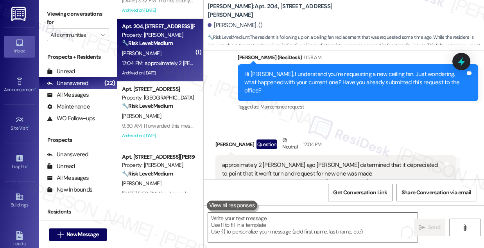
scroll to position [42265, 0]
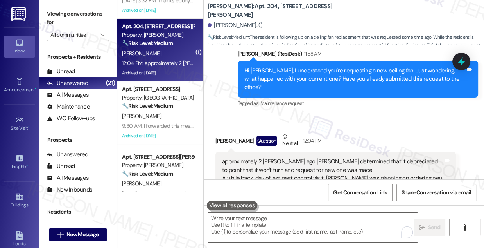
scroll to position [42340, 0]
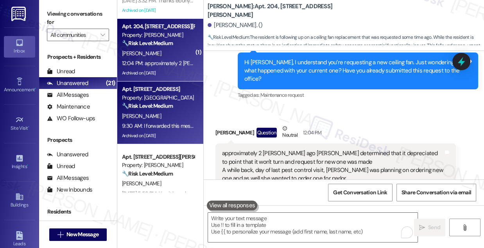
click at [194, 108] on div "Apt. [STREET_ADDRESS] Property: Hidden Hills 🔧 Risk Level: Medium The initial m…" at bounding box center [160, 112] width 86 height 63
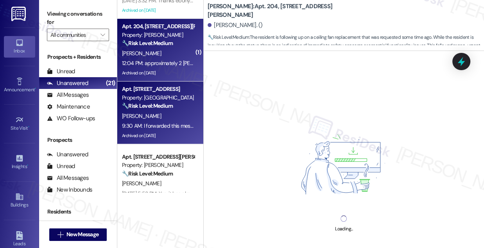
click at [159, 39] on div "🔧 Risk Level: Medium The resident is following up on a ceiling fan replacement …" at bounding box center [158, 43] width 72 height 8
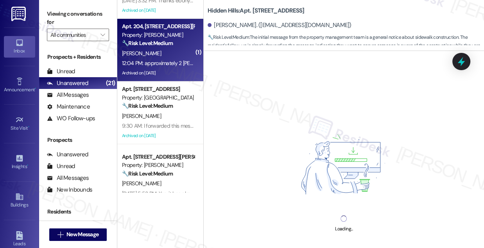
scroll to position [0, 0]
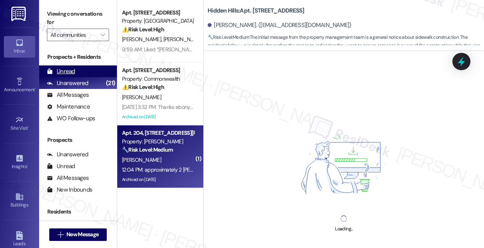
click at [78, 72] on div "Unread (0)" at bounding box center [78, 71] width 78 height 12
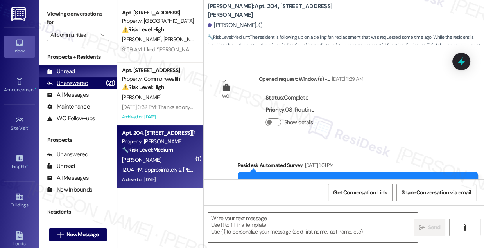
click at [75, 79] on div "Unanswered" at bounding box center [67, 83] width 41 height 8
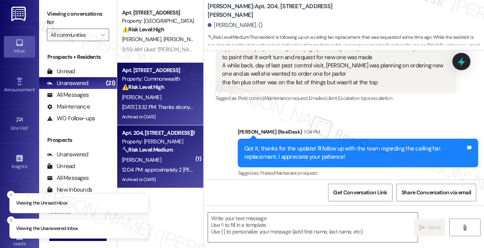
type textarea "Fetching suggested responses. Please feel free to read through the conversation…"
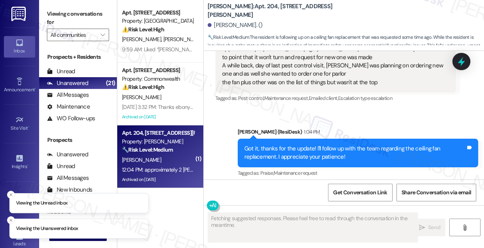
scroll to position [42445, 0]
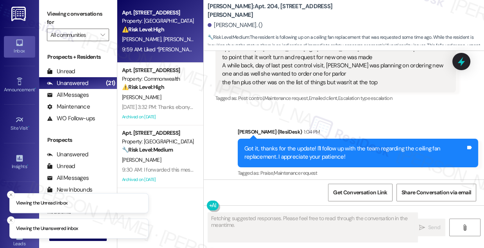
click at [163, 9] on div "Apt. [STREET_ADDRESS]" at bounding box center [158, 13] width 72 height 8
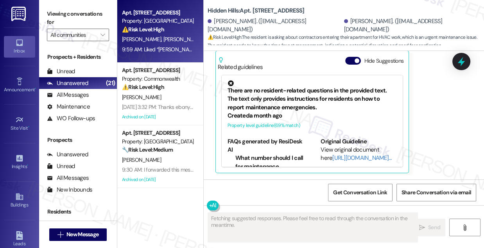
scroll to position [29, 0]
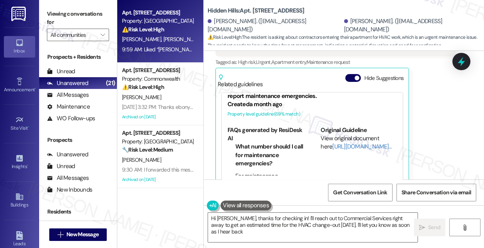
type textarea "Hi [PERSON_NAME], thanks for checking in! I'll reach out to Commercial Services…"
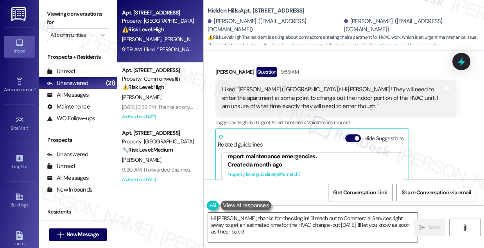
scroll to position [7564, 0]
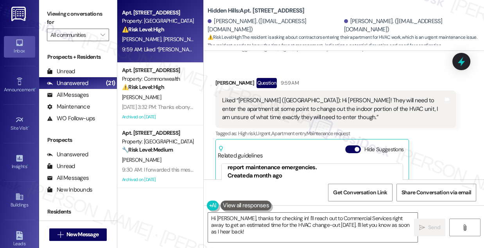
click at [352, 141] on div "Related guidelines Hide Suggestions" at bounding box center [312, 150] width 189 height 18
click at [374, 96] on div "Liked “[PERSON_NAME] ([GEOGRAPHIC_DATA]): Hi [PERSON_NAME]! They will need to e…" at bounding box center [332, 108] width 221 height 25
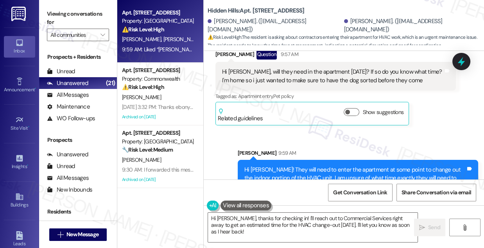
scroll to position [7386, 0]
